Goal: Book appointment/travel/reservation

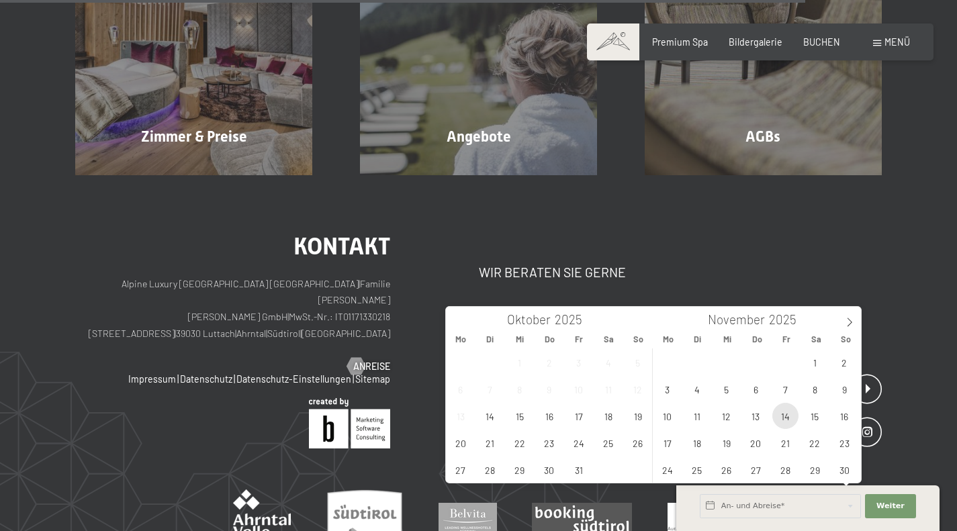
click at [780, 413] on span "14" at bounding box center [785, 416] width 26 height 26
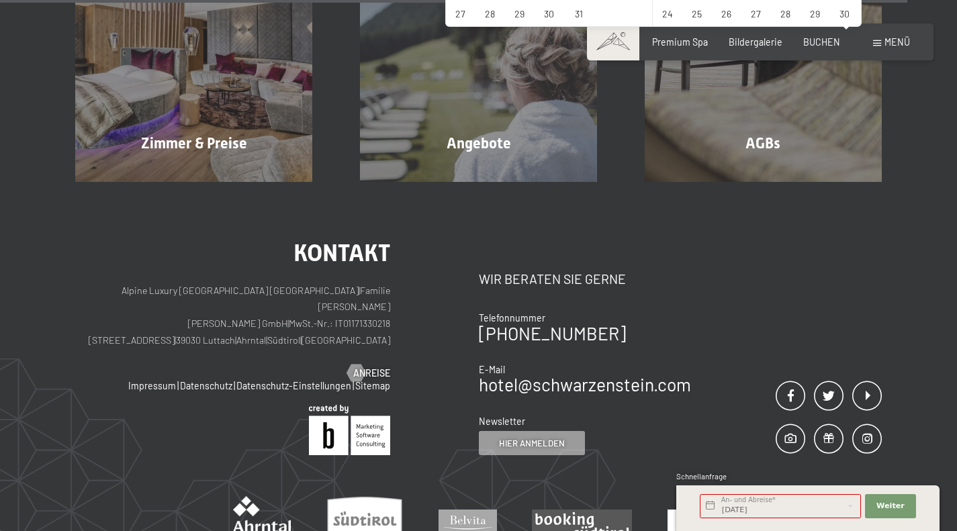
scroll to position [4336, 0]
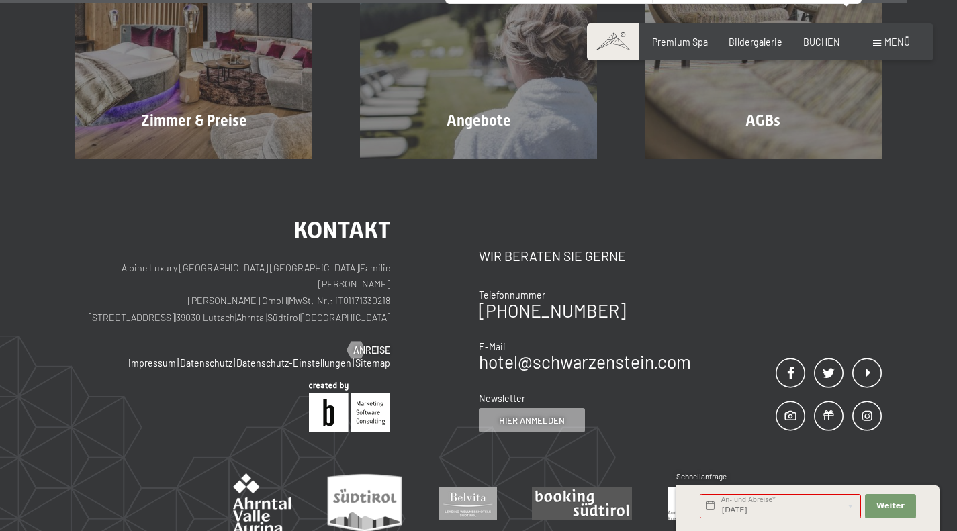
type input "Fr. 14.11.2025 - So. 16.11.2025"
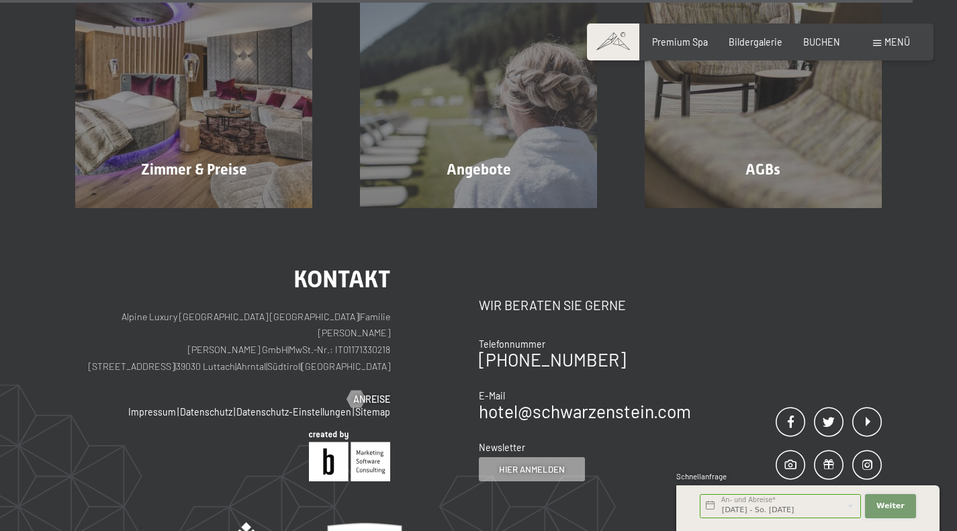
click at [888, 502] on span "Weiter" at bounding box center [890, 506] width 28 height 11
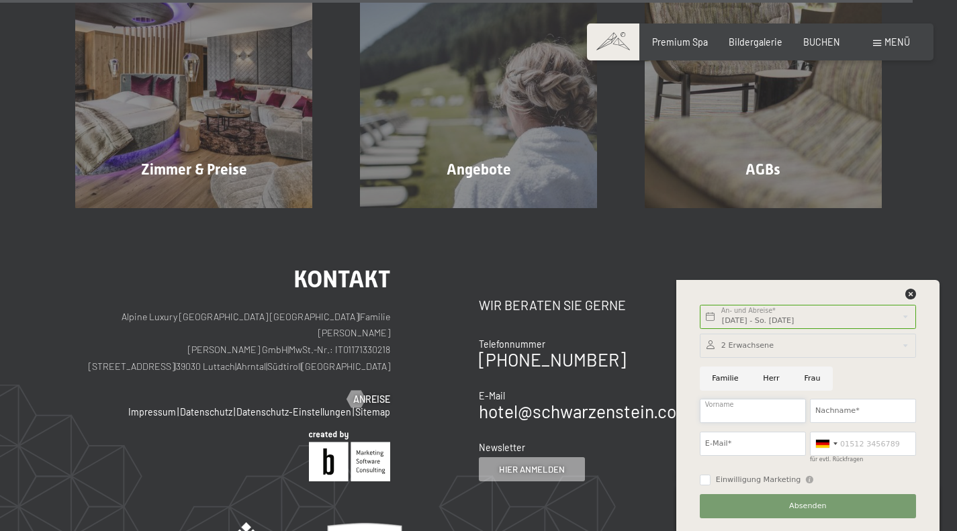
click at [741, 410] on input "Vorname" at bounding box center [753, 411] width 106 height 24
type input "Adina"
click at [853, 403] on input "Nachname*" at bounding box center [863, 411] width 106 height 24
type input "Mechti"
drag, startPoint x: 728, startPoint y: 450, endPoint x: 741, endPoint y: 455, distance: 14.5
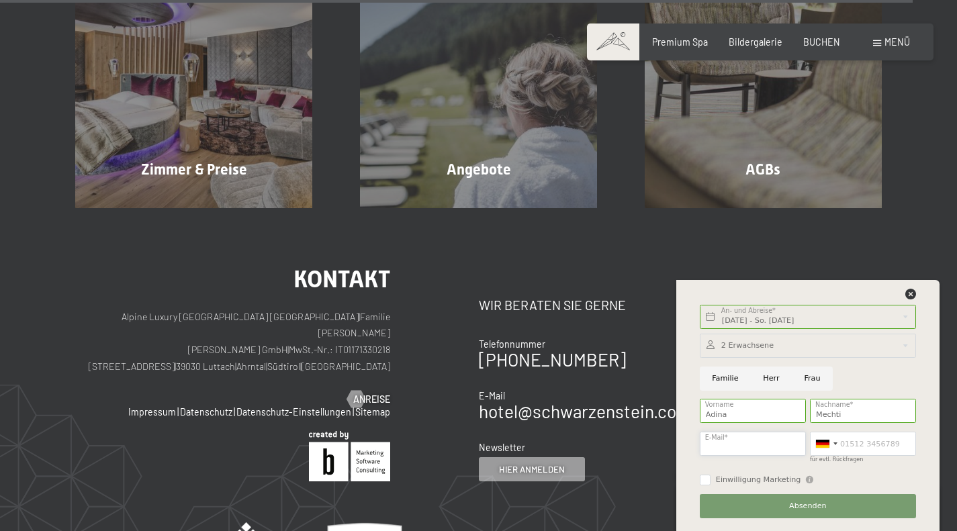
click at [728, 450] on input "E-Mail*" at bounding box center [753, 444] width 106 height 24
type input "adina.mechti@live.at"
click at [857, 432] on input "für evtl. Rückfragen" at bounding box center [863, 444] width 106 height 24
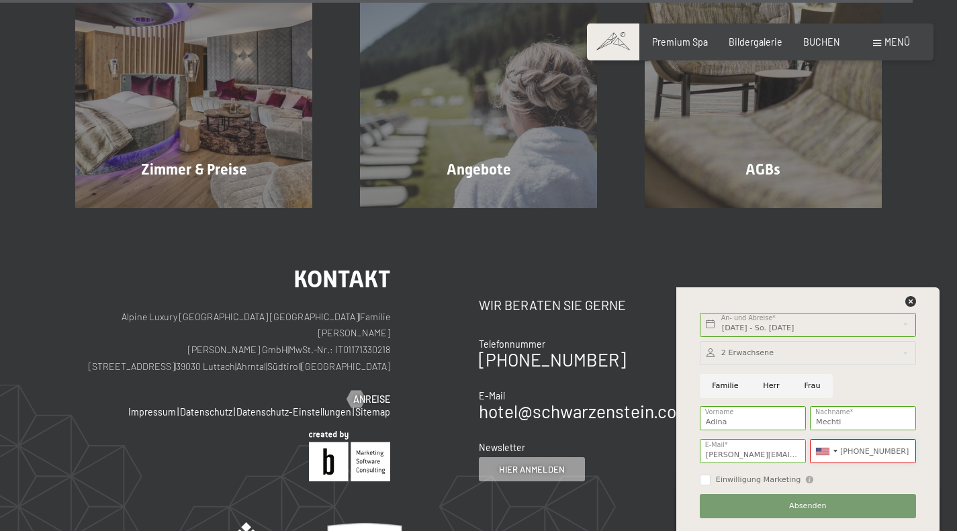
type input "+123456789"
click at [753, 477] on span "Einwilligung Marketing" at bounding box center [758, 480] width 85 height 11
click at [710, 477] on input "Einwilligung Marketing" at bounding box center [705, 480] width 11 height 11
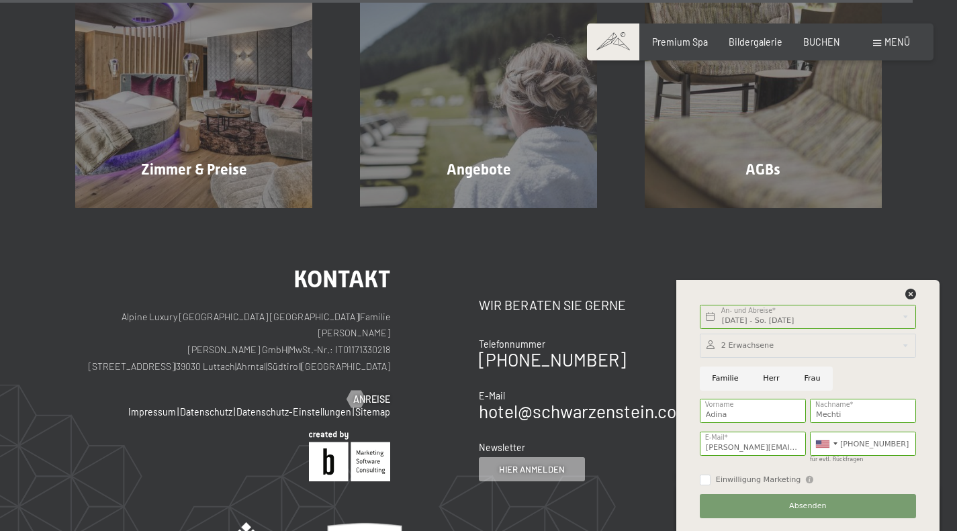
click at [742, 478] on span "Einwilligung Marketing" at bounding box center [758, 480] width 85 height 11
click at [710, 478] on input "Einwilligung Marketing" at bounding box center [705, 480] width 11 height 11
click at [716, 483] on span "Einwilligung Marketing" at bounding box center [758, 480] width 85 height 11
click at [710, 483] on input "Einwilligung Marketing" at bounding box center [705, 480] width 11 height 11
click at [706, 474] on fieldset "Einwilligung Marketing Der Unterfertigte, der die Aufklärung laut Link gelesen …" at bounding box center [757, 478] width 114 height 13
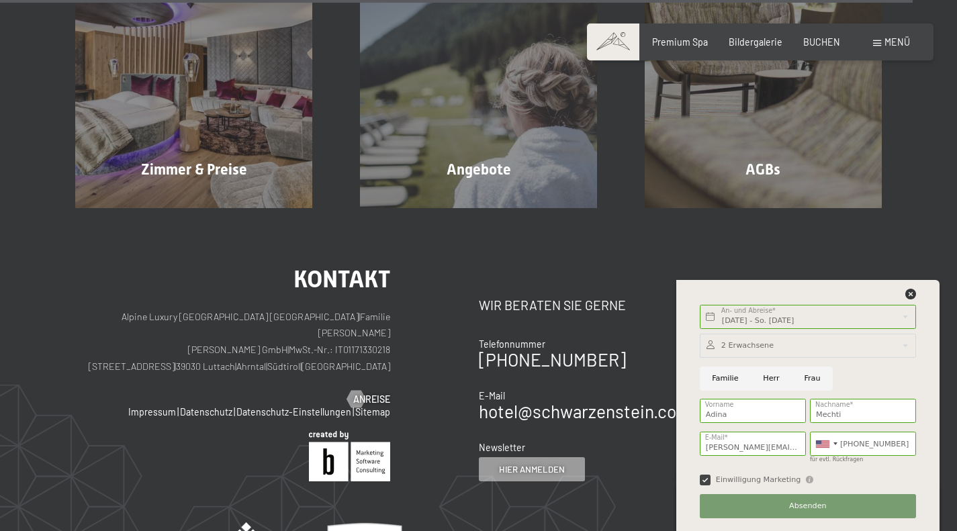
checkbox input "true"
click at [774, 379] on input "Herr" at bounding box center [771, 379] width 41 height 24
radio input "true"
click at [816, 377] on input "Frau" at bounding box center [812, 379] width 41 height 24
radio input "true"
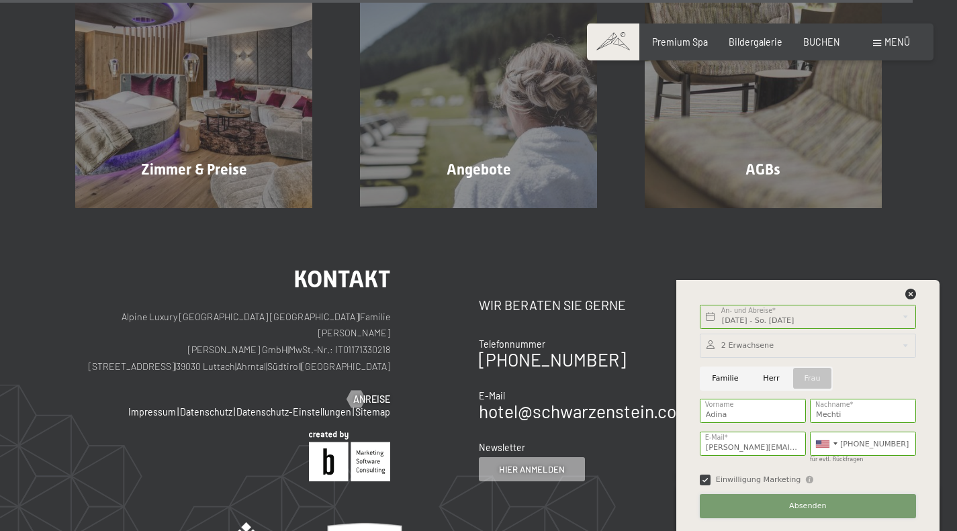
click at [794, 512] on button "Absenden" at bounding box center [808, 506] width 216 height 24
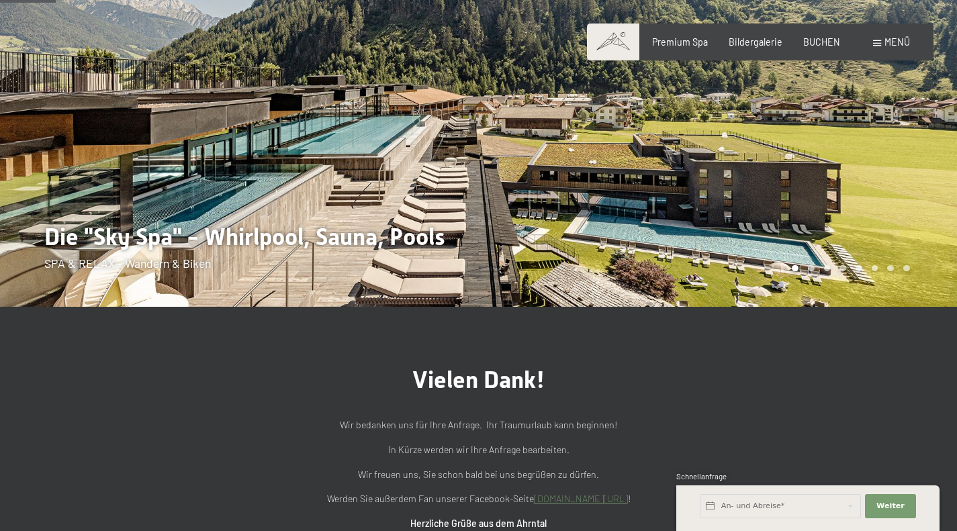
scroll to position [269, 0]
